Goal: Task Accomplishment & Management: Manage account settings

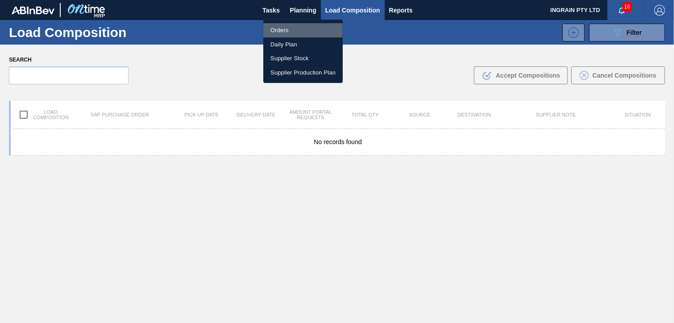
click at [275, 27] on li "Orders" at bounding box center [302, 30] width 79 height 14
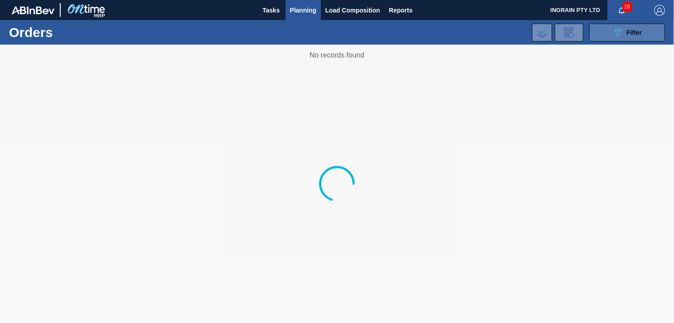
click at [619, 30] on icon "089F7B8B-B2A5-4AFE-B5C0-19BA573D28AC" at bounding box center [617, 32] width 11 height 11
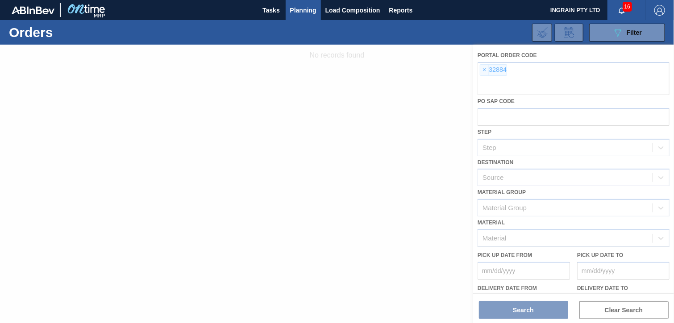
click at [482, 69] on div at bounding box center [337, 184] width 674 height 279
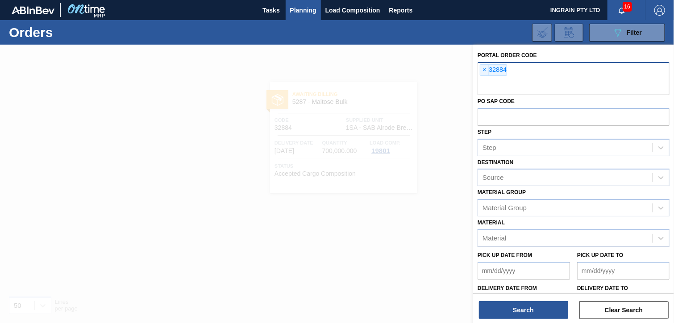
click at [487, 69] on span "×" at bounding box center [484, 70] width 8 height 11
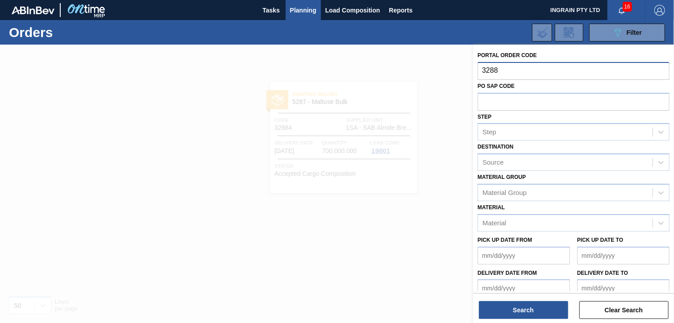
type input "32885"
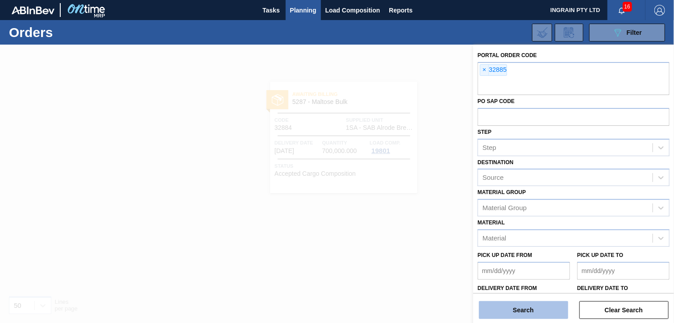
click at [502, 307] on button "Search" at bounding box center [523, 310] width 89 height 18
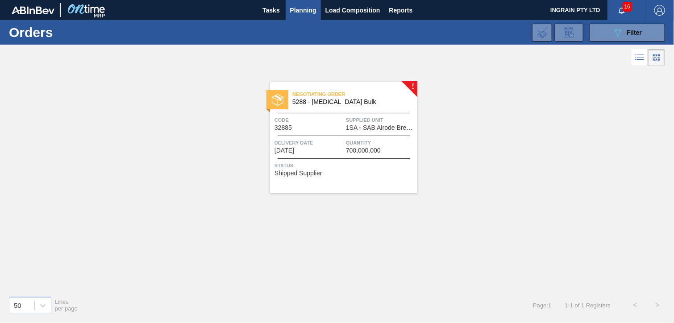
click at [359, 121] on span "Supplied Unit" at bounding box center [380, 120] width 69 height 9
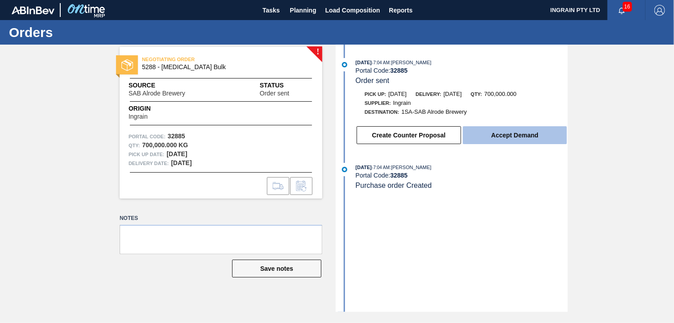
click at [533, 133] on button "Accept Demand" at bounding box center [515, 135] width 104 height 18
